Goal: Information Seeking & Learning: Check status

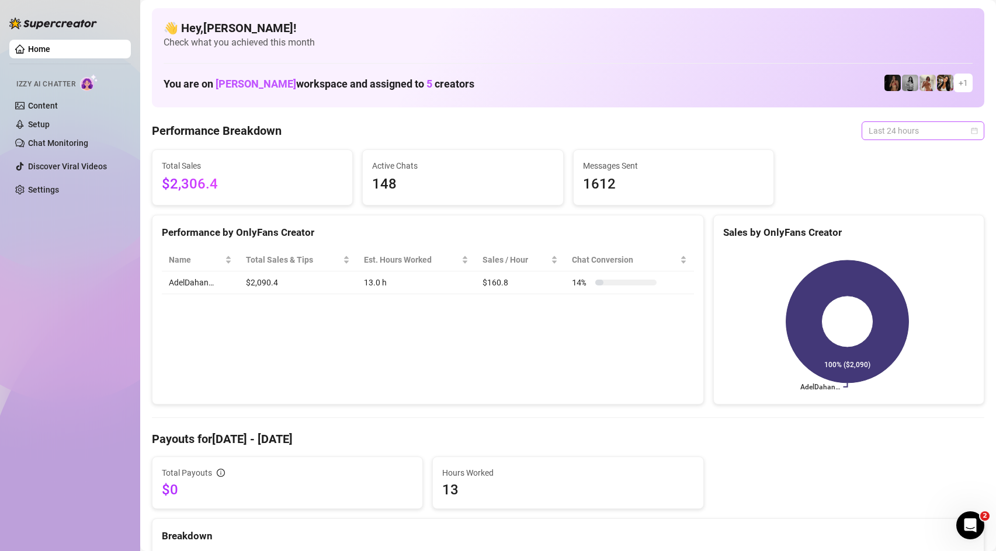
click at [929, 125] on span "Last 24 hours" at bounding box center [923, 131] width 109 height 18
click at [909, 170] on div "Last 7 days" at bounding box center [914, 172] width 104 height 13
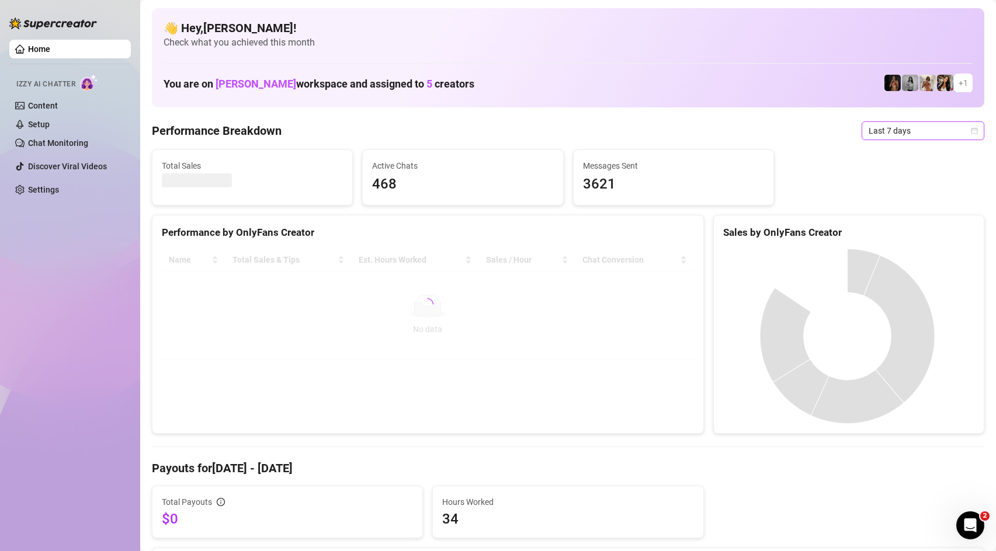
click at [892, 136] on span "Last 7 days" at bounding box center [923, 131] width 109 height 18
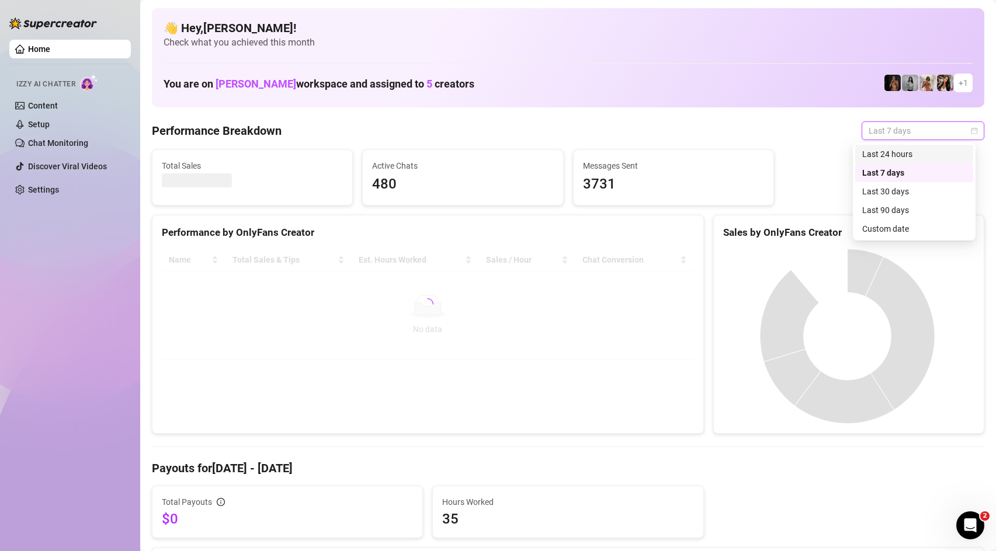
drag, startPoint x: 913, startPoint y: 160, endPoint x: 907, endPoint y: 159, distance: 6.0
click at [908, 140] on body "Home Izzy AI Chatter Content Setup Chat Monitoring Discover Viral Videos Settin…" at bounding box center [498, 275] width 996 height 551
click at [909, 157] on div "Last 24 hours" at bounding box center [914, 154] width 104 height 13
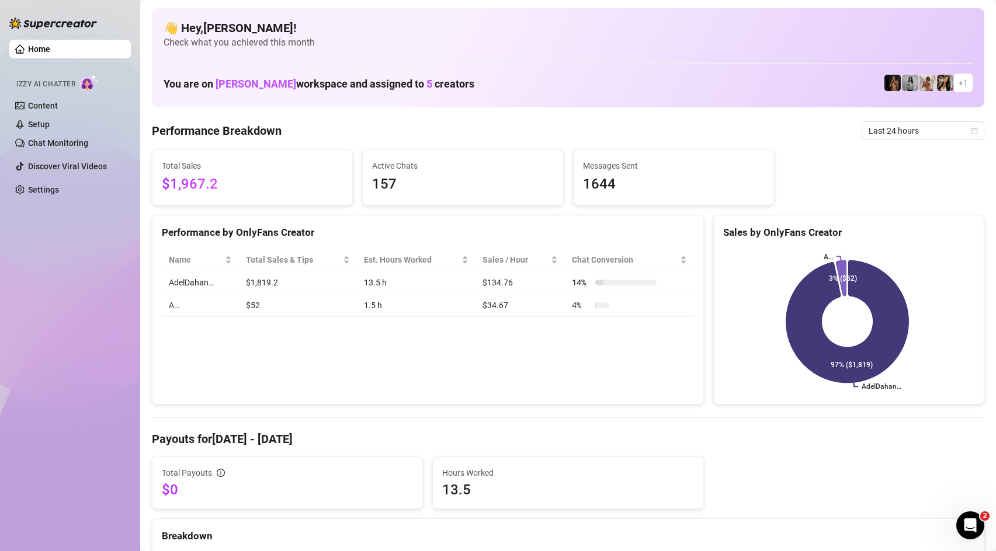
click at [312, 332] on div "Performance by OnlyFans Creator Name Total Sales & Tips Est. Hours Worked Sales…" at bounding box center [428, 310] width 552 height 190
click at [246, 304] on td "$52" at bounding box center [298, 305] width 118 height 23
click at [971, 134] on icon "calendar" at bounding box center [974, 130] width 7 height 7
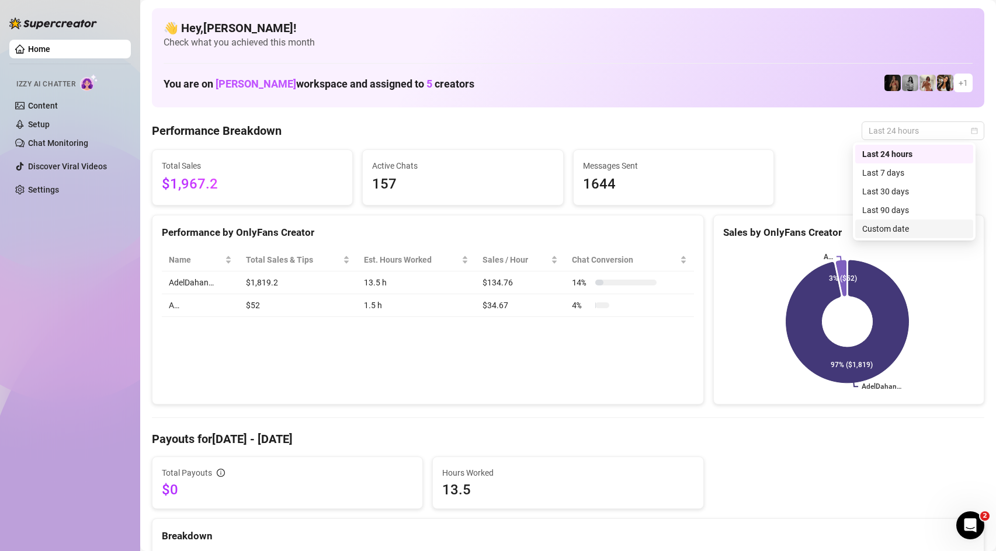
click at [928, 228] on div "Custom date" at bounding box center [914, 229] width 104 height 13
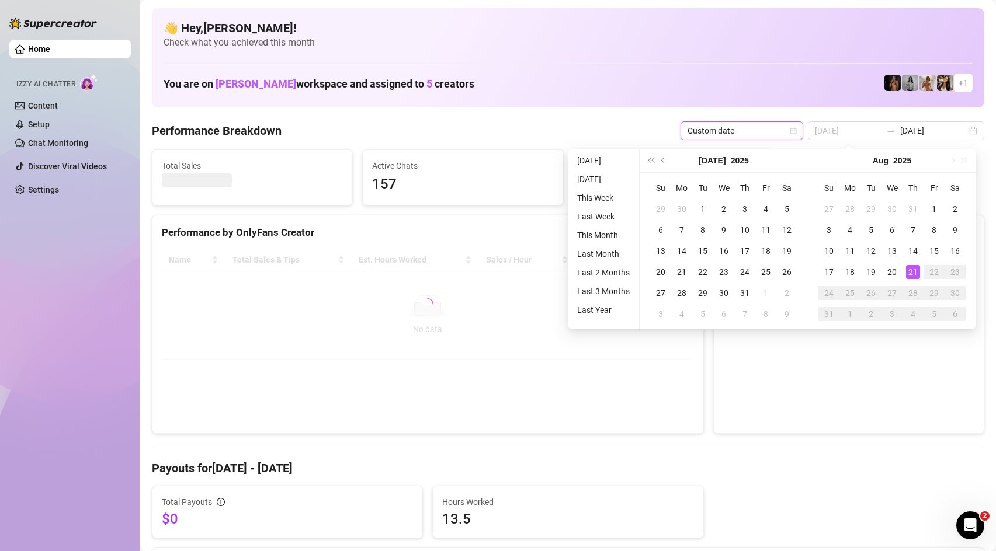
click at [912, 273] on div "21" at bounding box center [913, 272] width 14 height 14
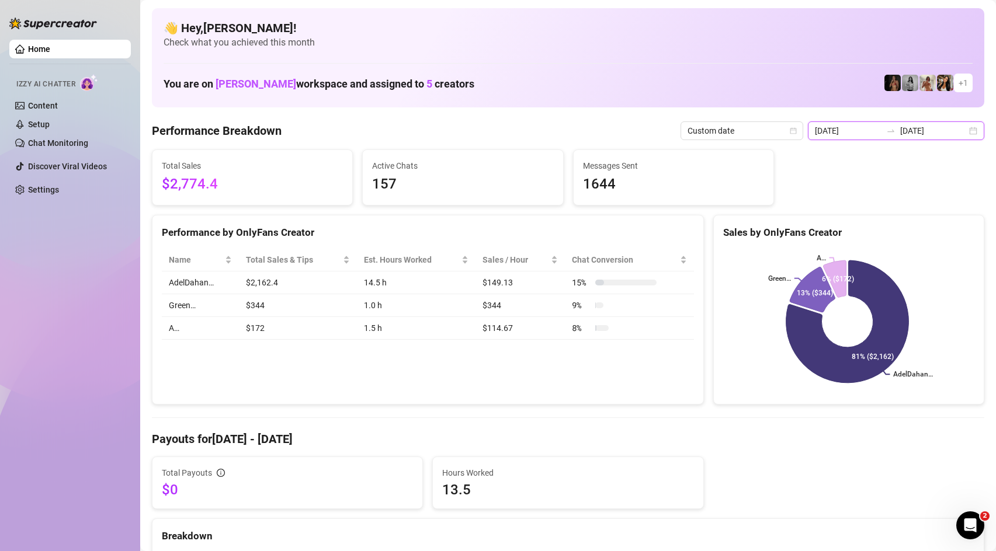
click at [866, 134] on input "[DATE]" at bounding box center [848, 130] width 67 height 13
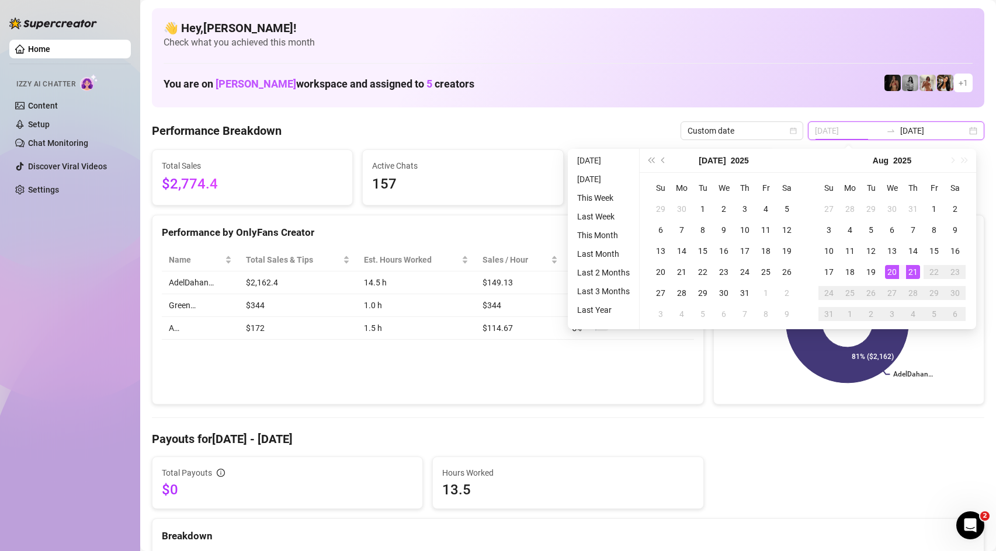
type input "[DATE]"
click at [915, 273] on div "21" at bounding box center [913, 272] width 14 height 14
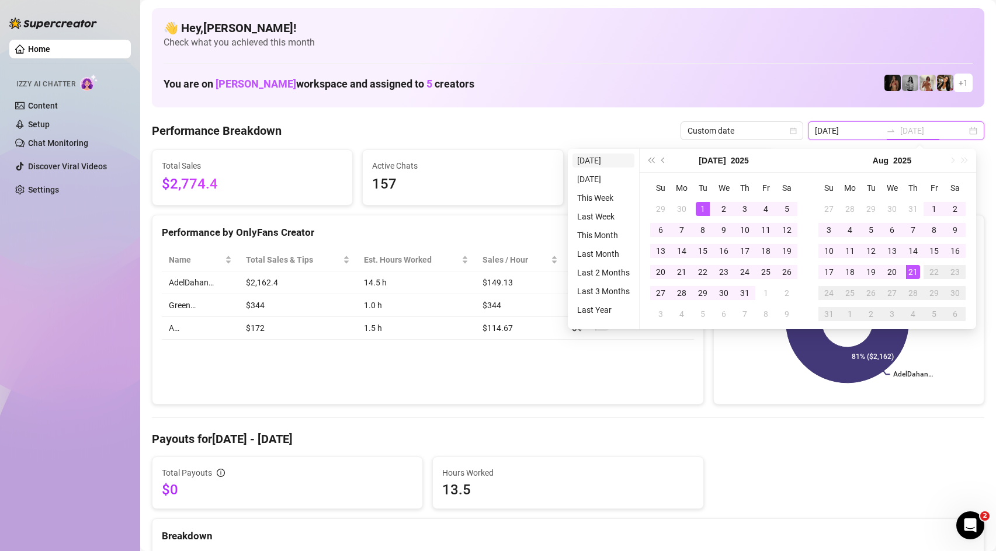
type input "[DATE]"
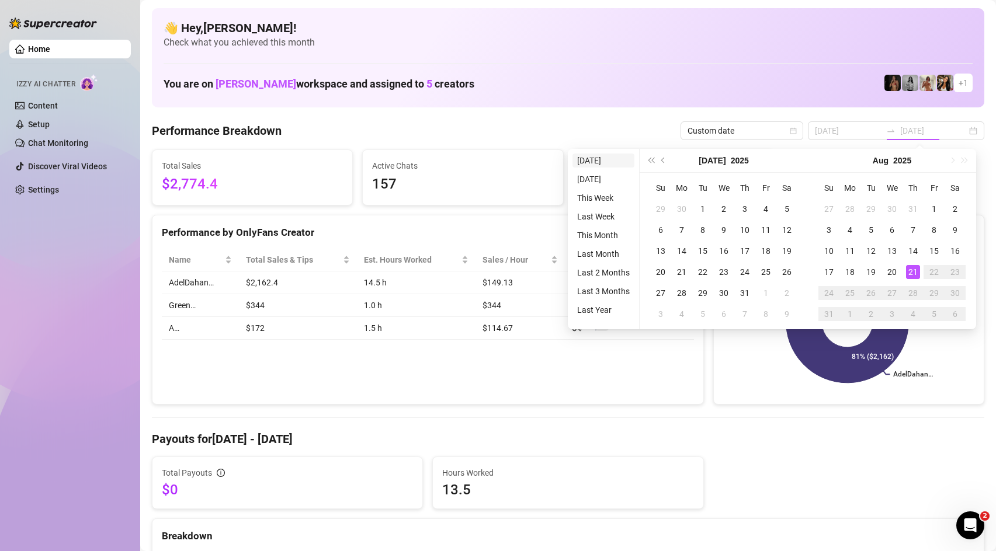
click at [596, 161] on li "[DATE]" at bounding box center [603, 161] width 62 height 14
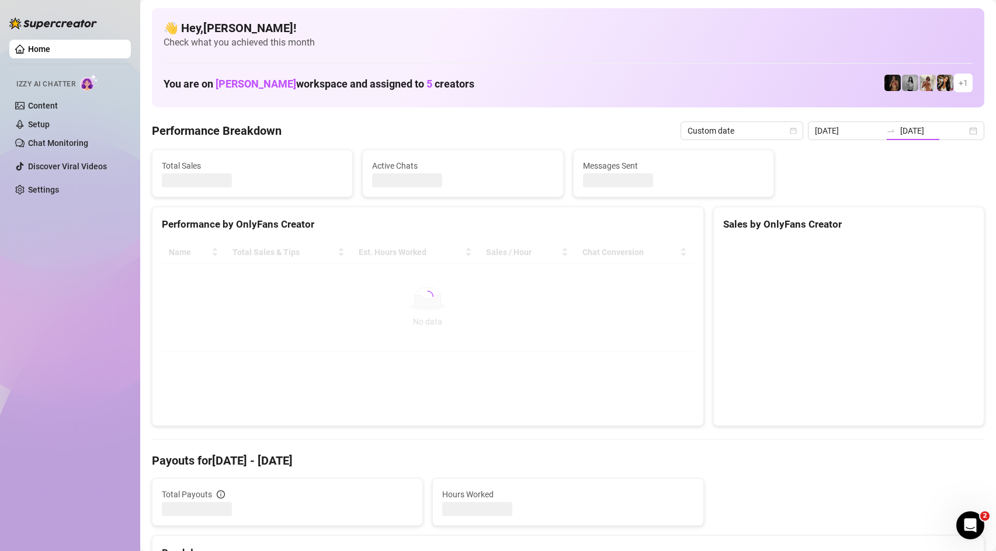
type input "[DATE]"
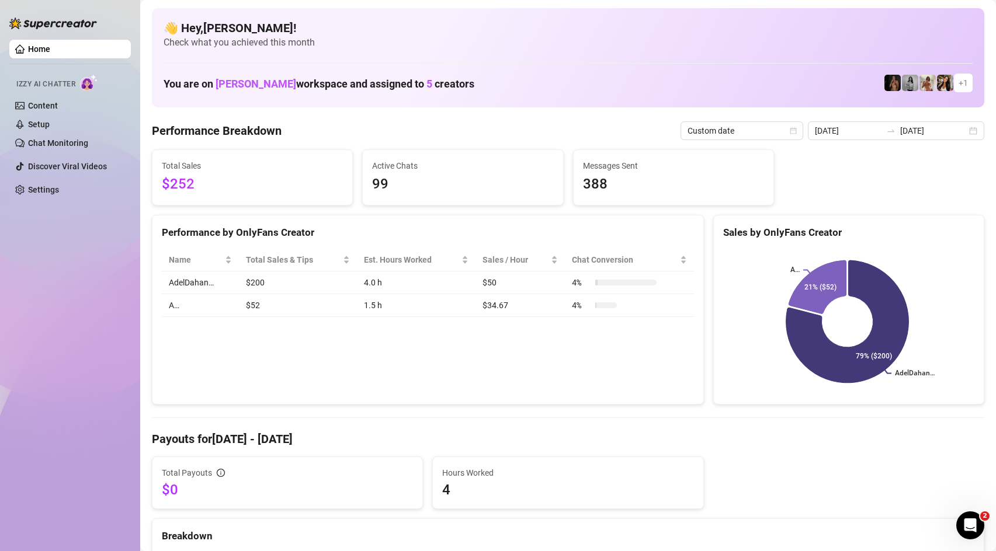
click at [525, 294] on td "$50" at bounding box center [520, 283] width 90 height 23
click at [862, 131] on input "[DATE]" at bounding box center [848, 130] width 67 height 13
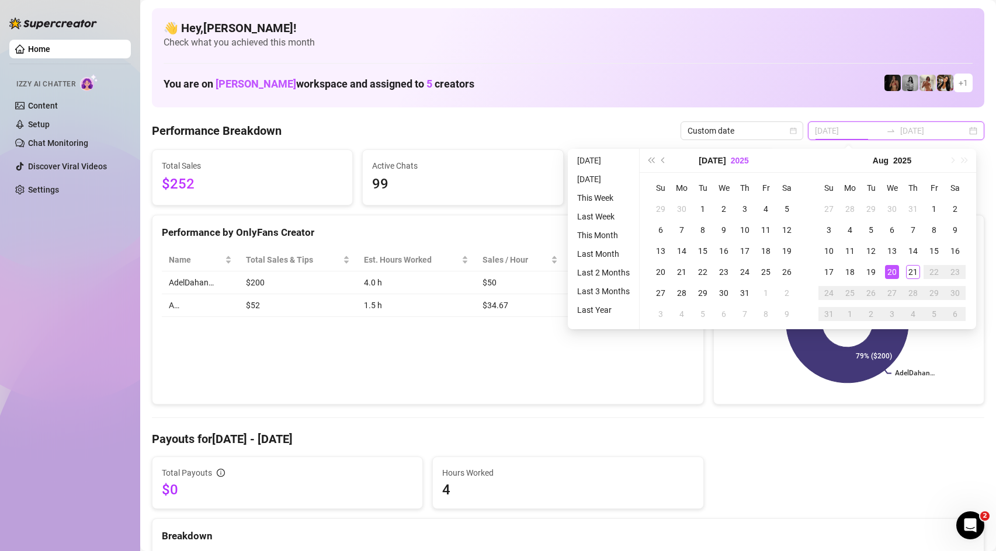
type input "[DATE]"
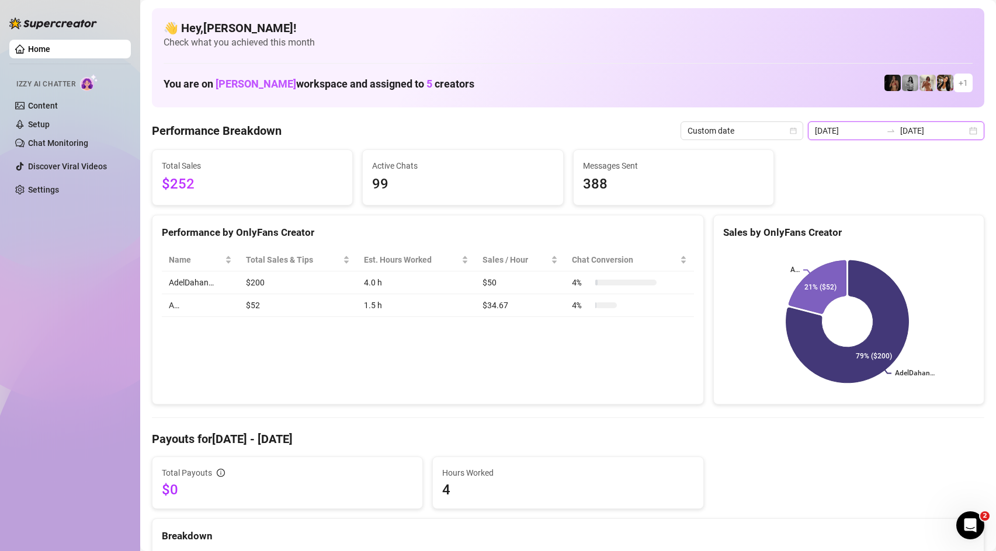
click at [870, 135] on input "[DATE]" at bounding box center [848, 130] width 67 height 13
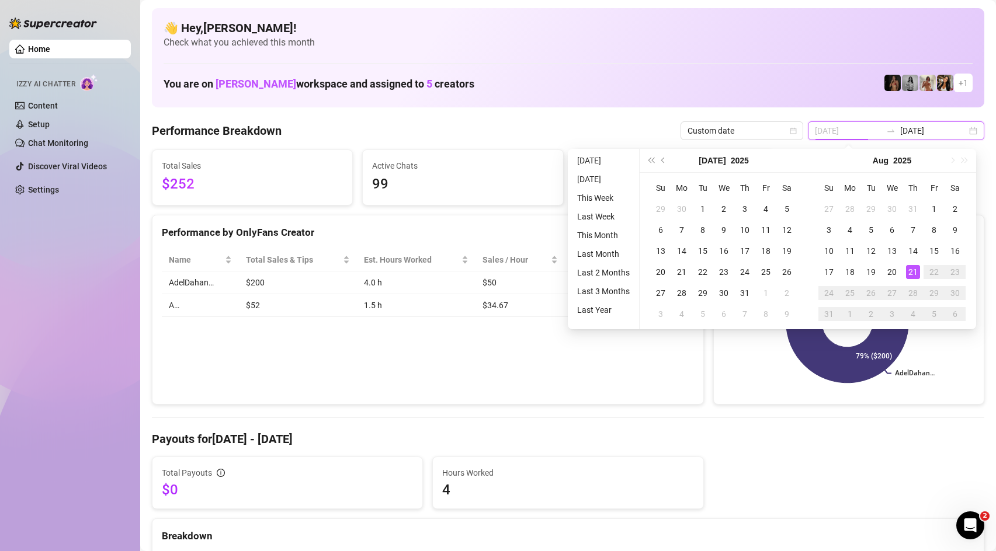
type input "[DATE]"
click at [913, 277] on div "21" at bounding box center [913, 272] width 14 height 14
click at [869, 391] on rect at bounding box center [847, 322] width 248 height 146
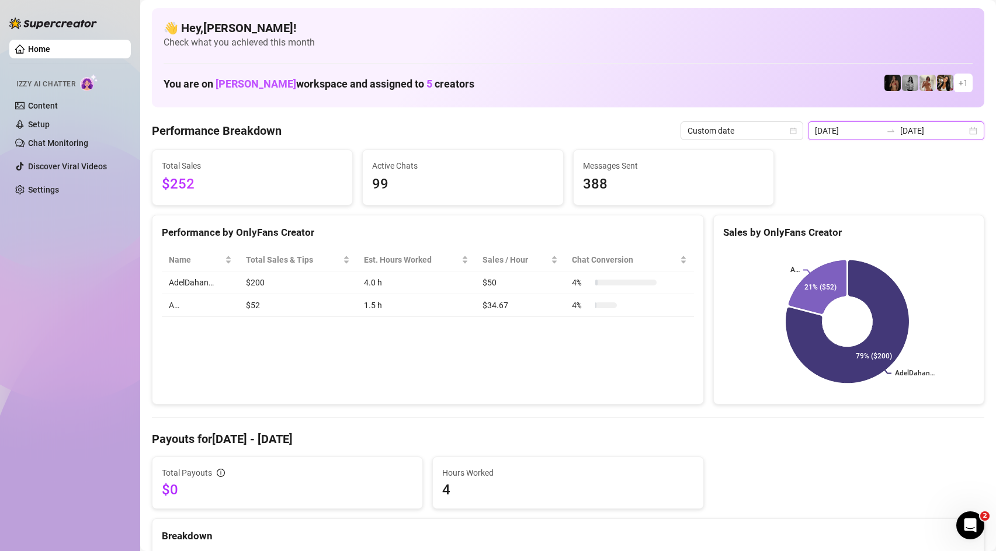
drag, startPoint x: 939, startPoint y: 131, endPoint x: 918, endPoint y: 200, distance: 72.1
click at [939, 131] on input "[DATE]" at bounding box center [933, 130] width 67 height 13
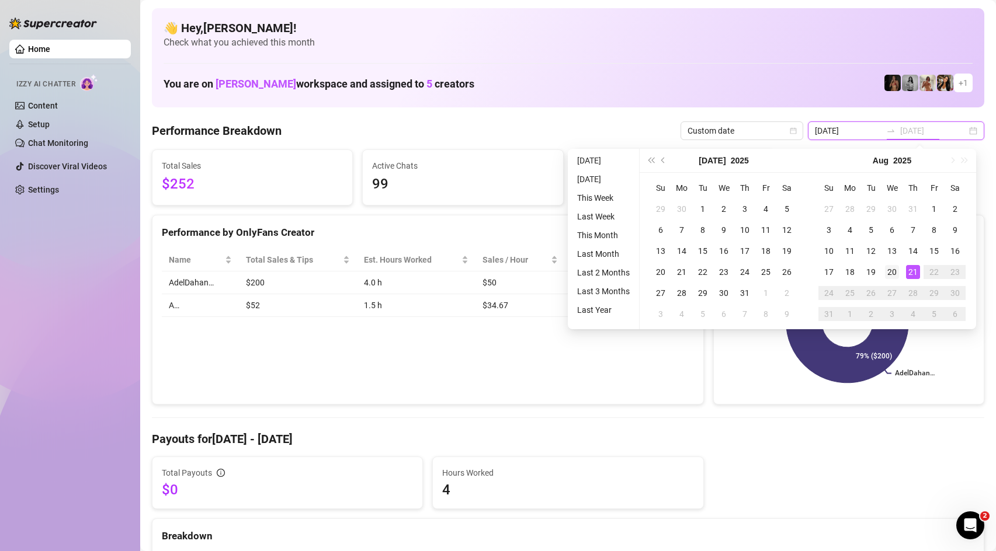
type input "[DATE]"
click at [897, 273] on div "20" at bounding box center [892, 272] width 14 height 14
click at [922, 130] on input "[DATE]" at bounding box center [933, 130] width 67 height 13
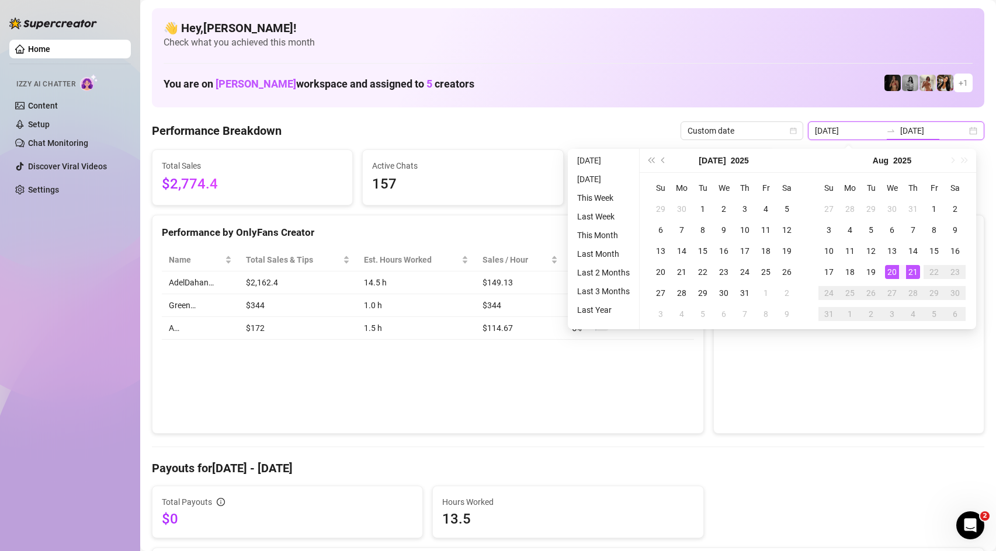
type input "[DATE]"
click at [913, 273] on div "21" at bounding box center [913, 272] width 14 height 14
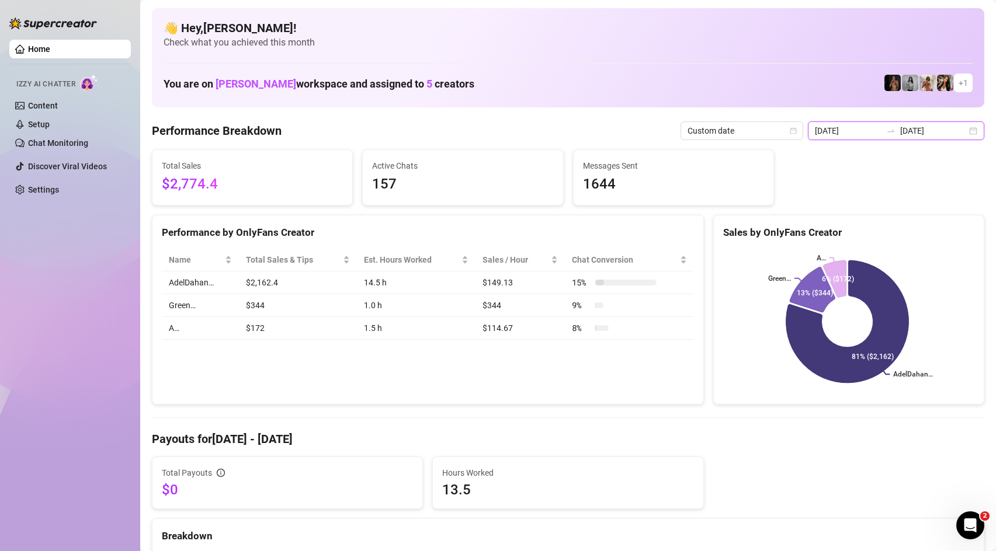
click at [870, 132] on input "[DATE]" at bounding box center [848, 130] width 67 height 13
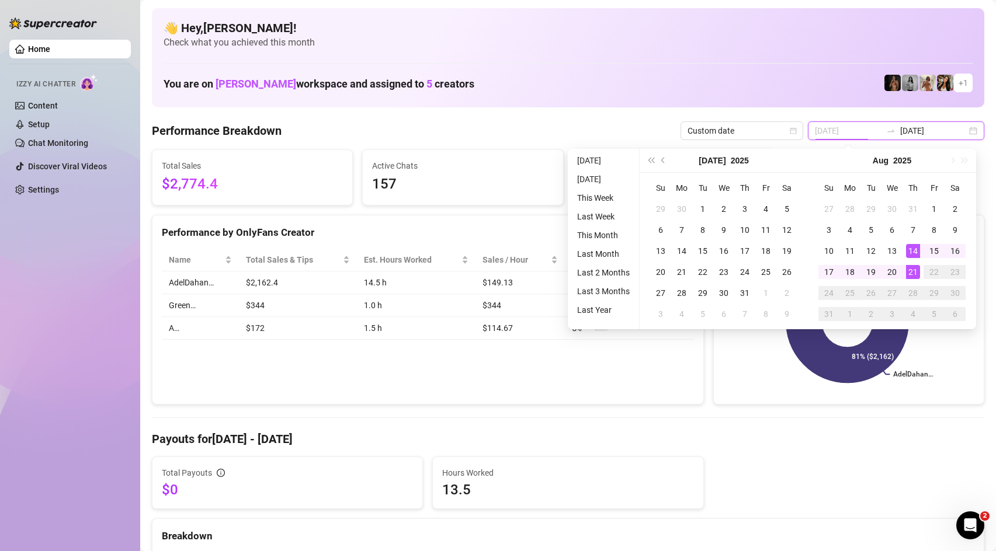
type input "[DATE]"
click at [909, 270] on div "21" at bounding box center [913, 272] width 14 height 14
type input "[DATE]"
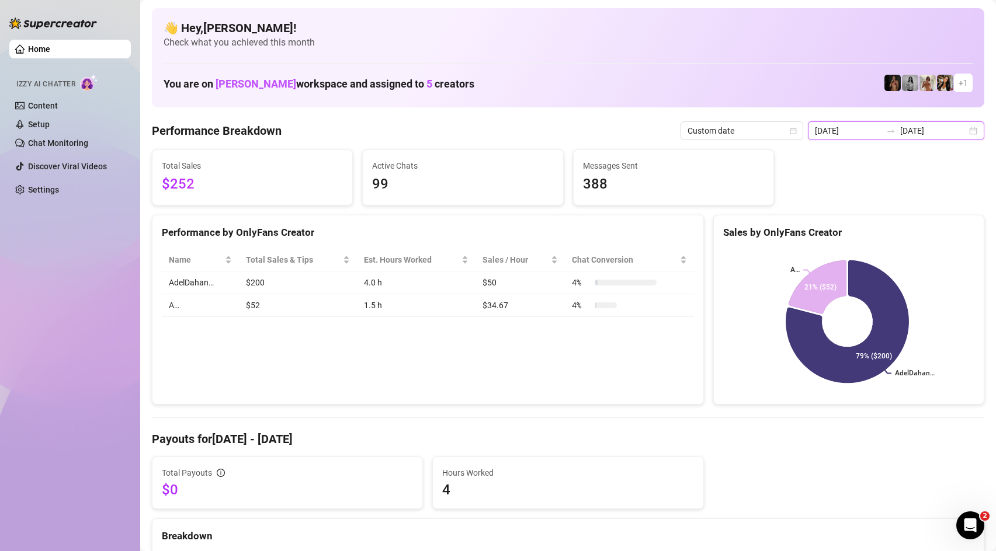
click at [867, 128] on input "[DATE]" at bounding box center [848, 130] width 67 height 13
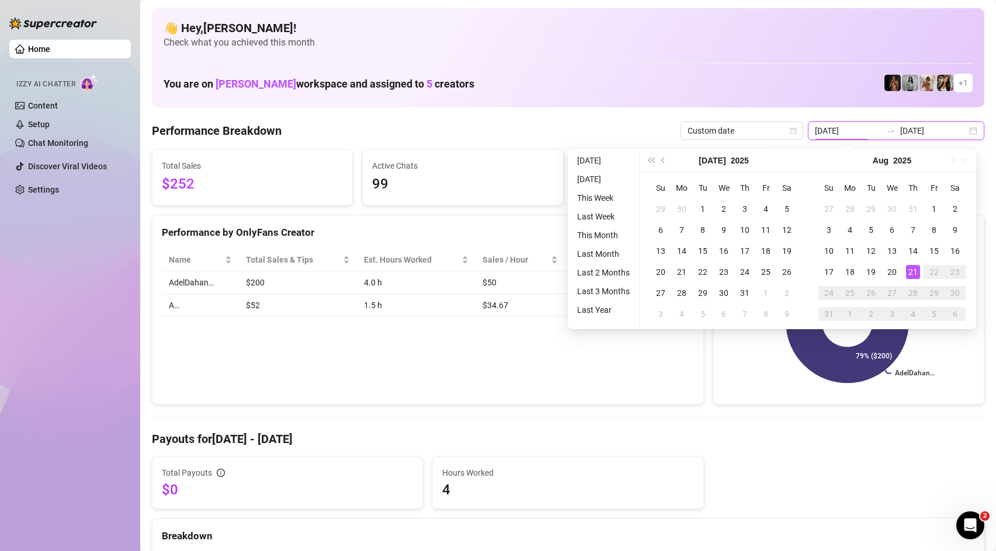
click at [880, 131] on input "[DATE]" at bounding box center [848, 130] width 67 height 13
type input "[DATE]"
click at [915, 272] on div "21" at bounding box center [913, 272] width 14 height 14
type input "[DATE]"
click at [896, 272] on div "20" at bounding box center [892, 272] width 14 height 14
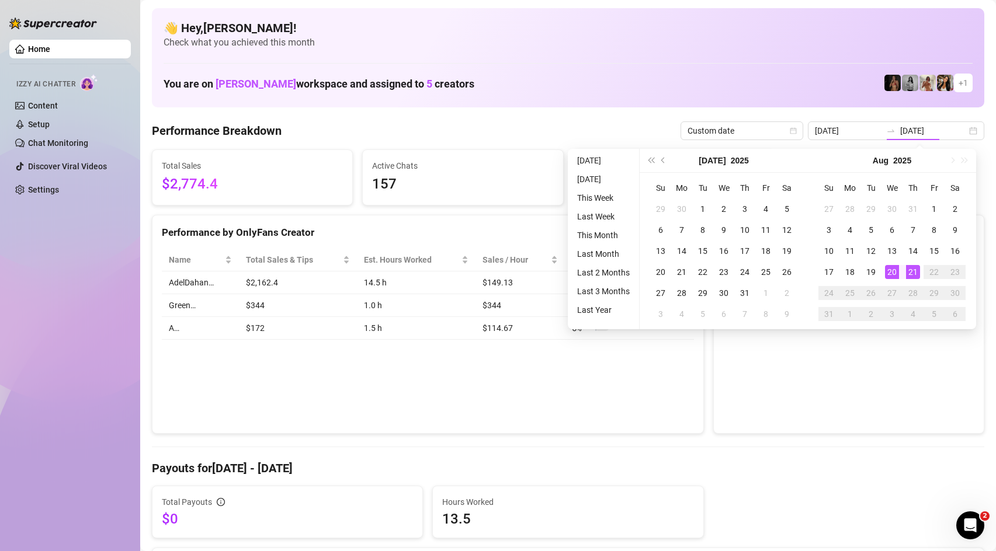
type input "[DATE]"
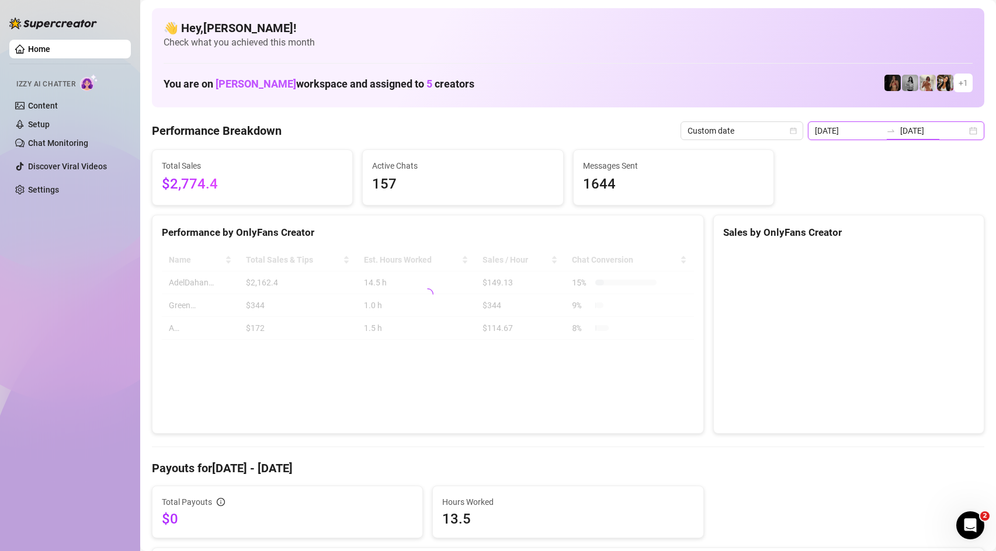
click at [937, 125] on input "[DATE]" at bounding box center [933, 130] width 67 height 13
click at [874, 135] on input "[DATE]" at bounding box center [848, 130] width 67 height 13
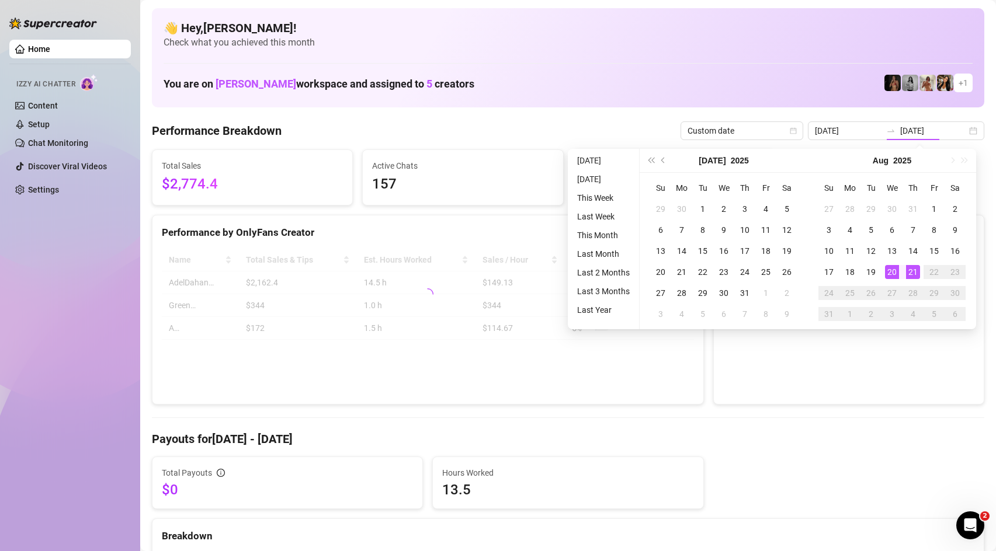
click at [915, 270] on div "21" at bounding box center [913, 272] width 14 height 14
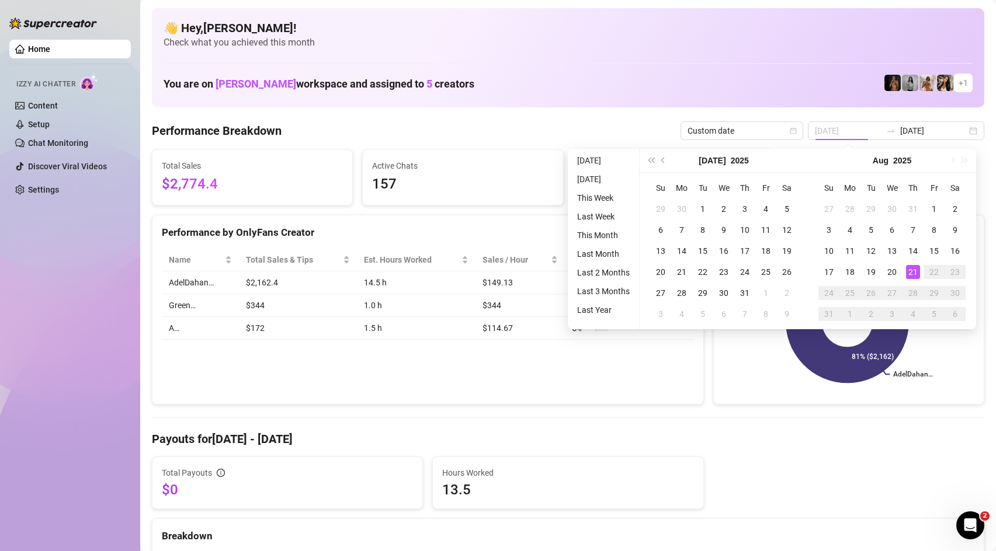
type input "[DATE]"
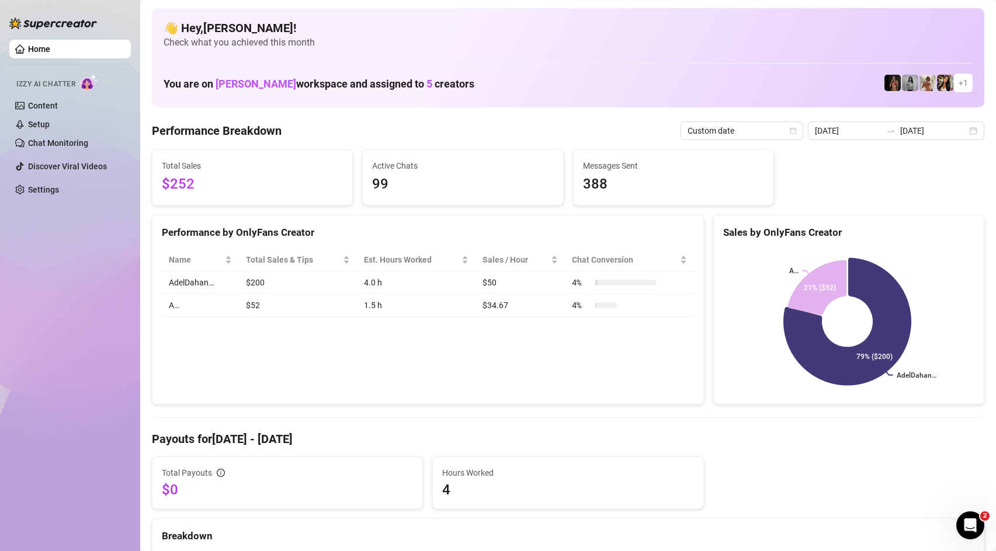
click at [522, 397] on div "Performance by OnlyFans Creator Name Total Sales & Tips Est. Hours Worked Sales…" at bounding box center [428, 310] width 552 height 190
click at [266, 282] on td "$200" at bounding box center [298, 283] width 118 height 23
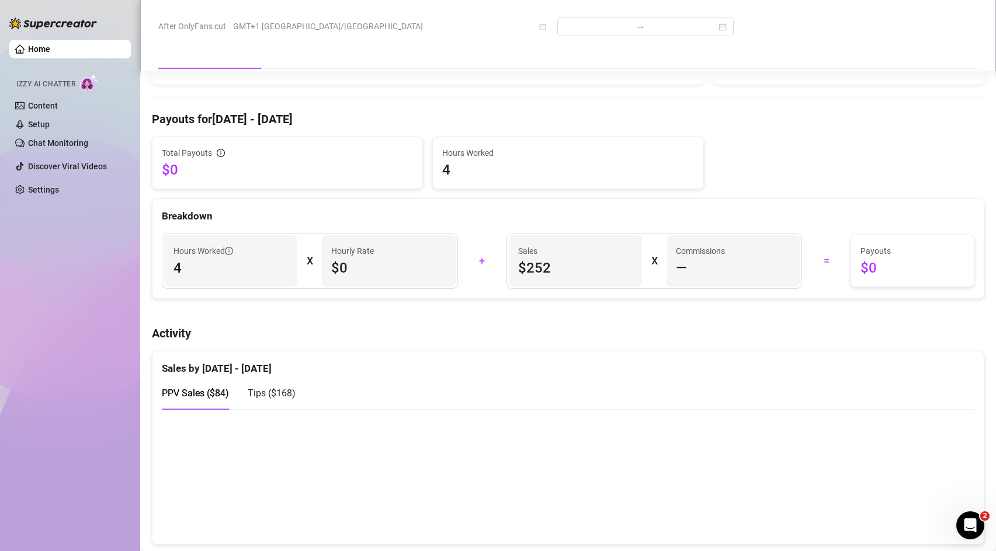
scroll to position [328, 0]
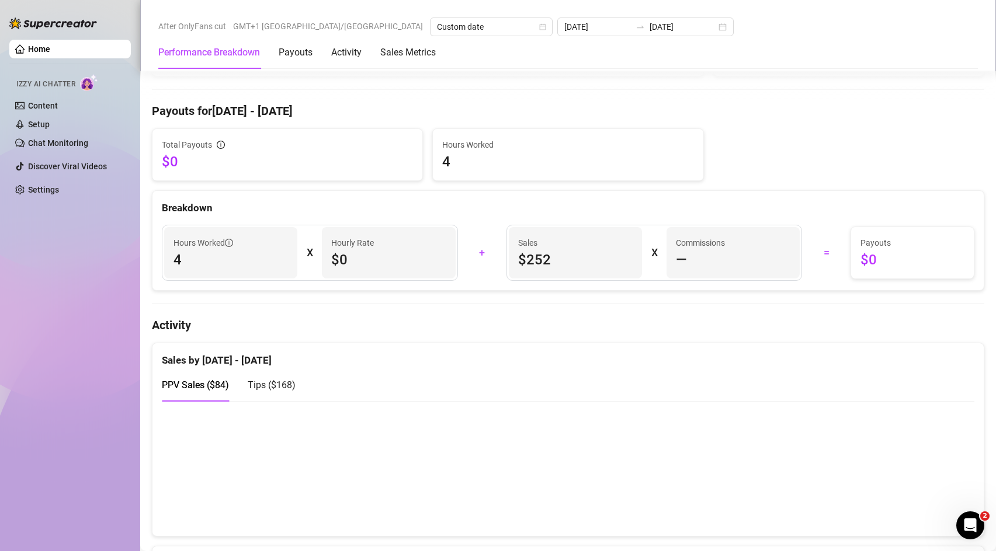
click at [266, 387] on span "Tips ( $168 )" at bounding box center [272, 385] width 48 height 11
click at [218, 398] on div "PPV Sales ( $84 )" at bounding box center [195, 385] width 67 height 33
click at [287, 398] on div "Tips ( $168 )" at bounding box center [272, 385] width 48 height 33
